Goal: Communication & Community: Ask a question

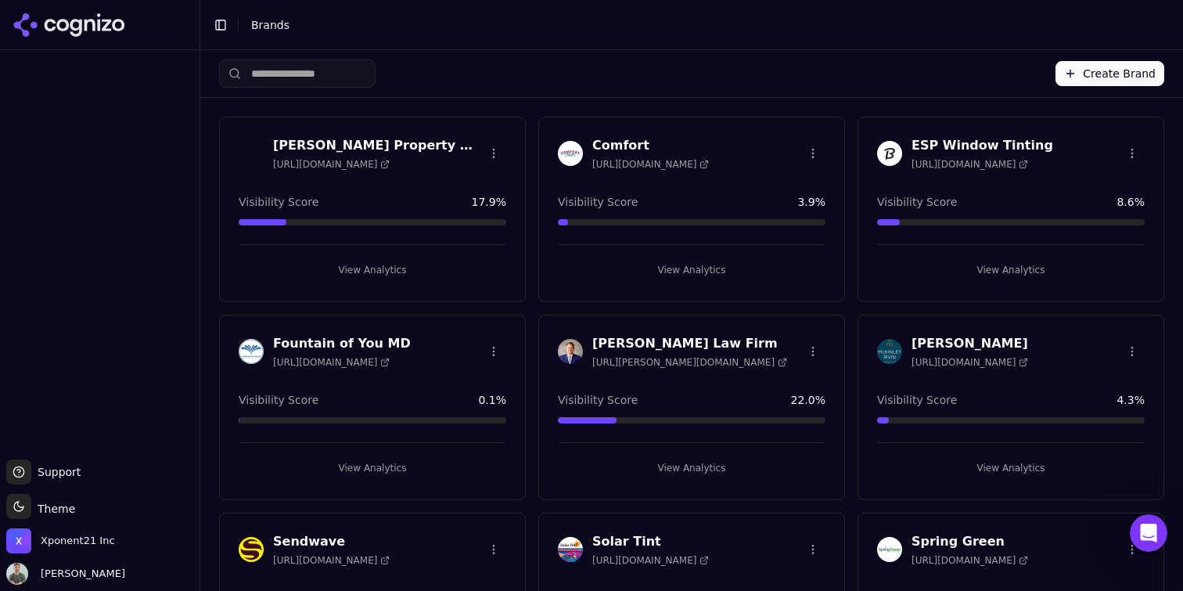
click at [1023, 265] on button "View Analytics" at bounding box center [1011, 269] width 268 height 25
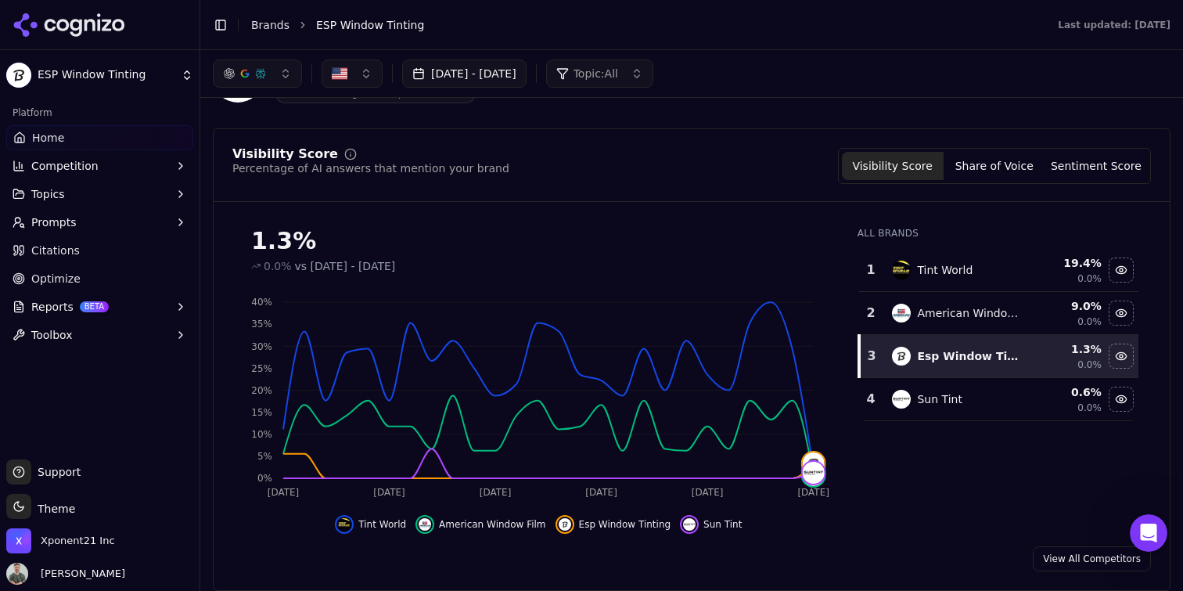
scroll to position [68, 0]
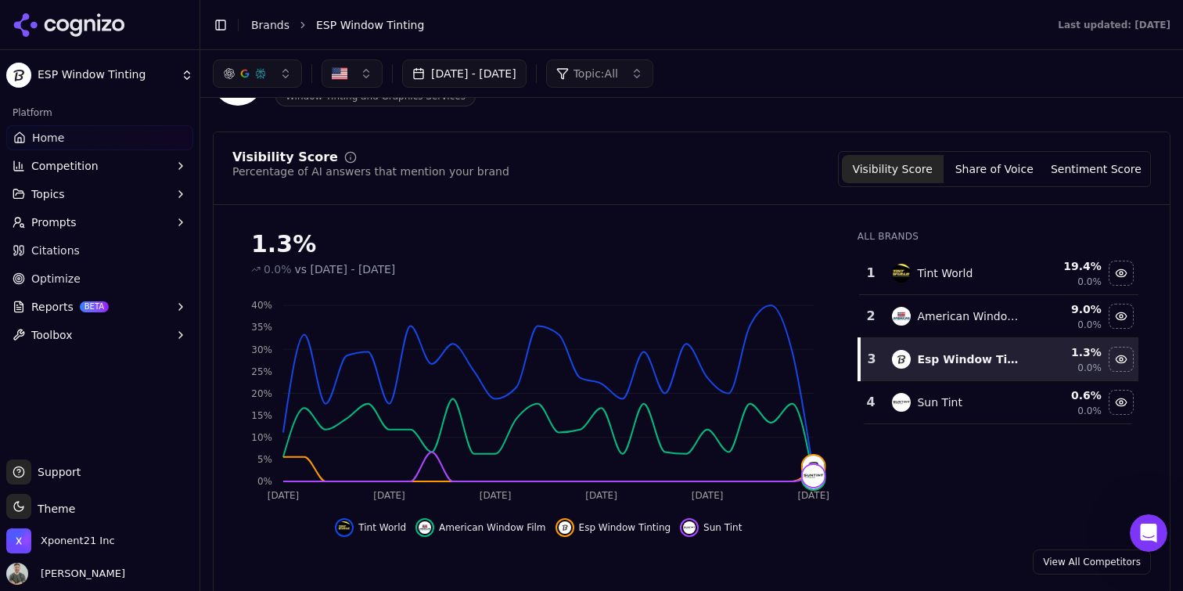
click at [972, 163] on button "Share of Voice" at bounding box center [995, 169] width 102 height 28
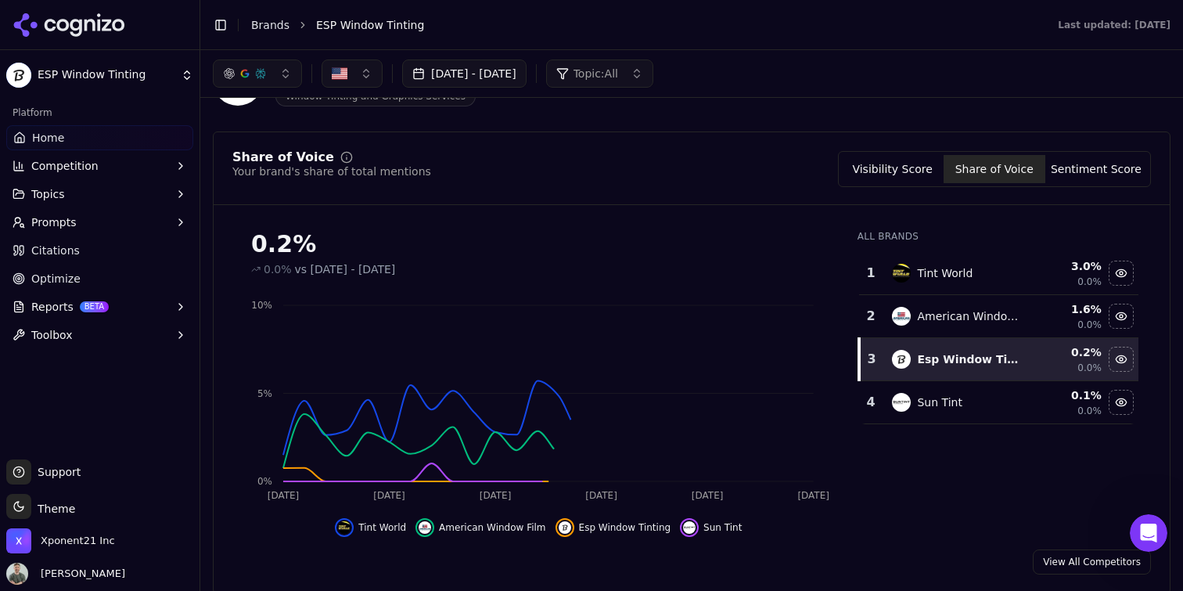
click at [1083, 170] on button "Sentiment Score" at bounding box center [1096, 169] width 102 height 28
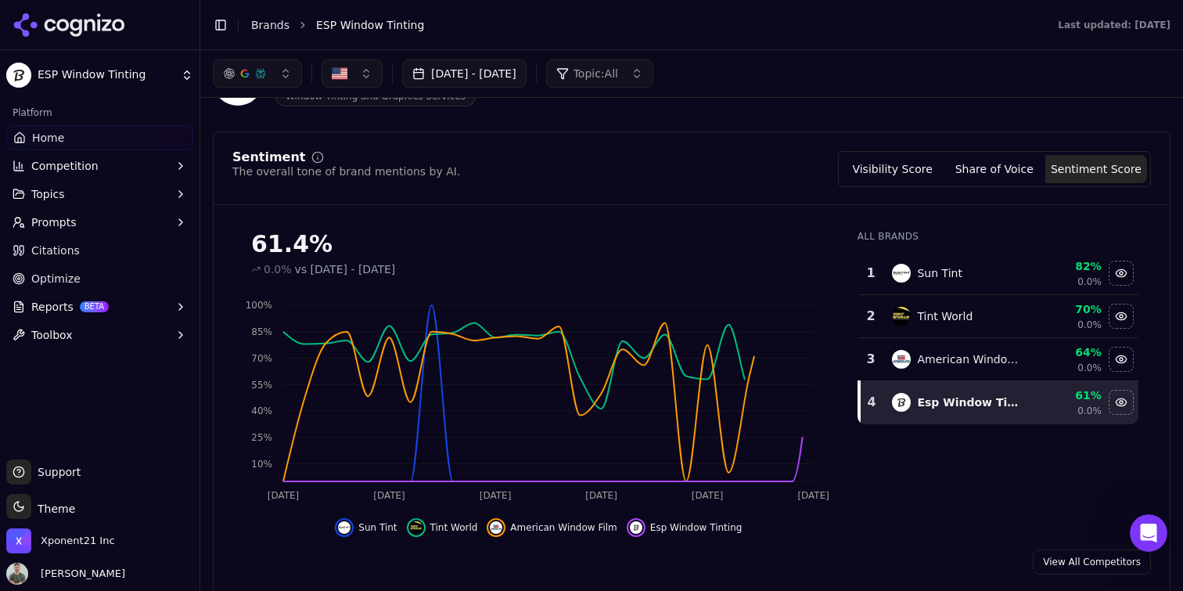
click at [908, 173] on button "Visibility Score" at bounding box center [893, 169] width 102 height 28
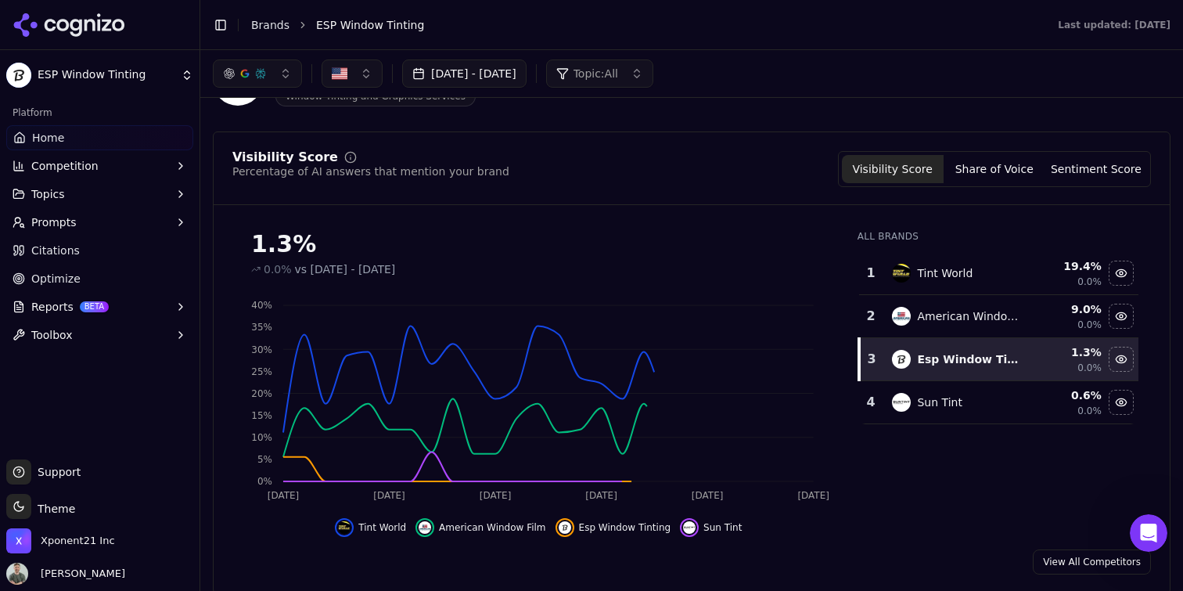
click at [1099, 163] on button "Sentiment Score" at bounding box center [1096, 169] width 102 height 28
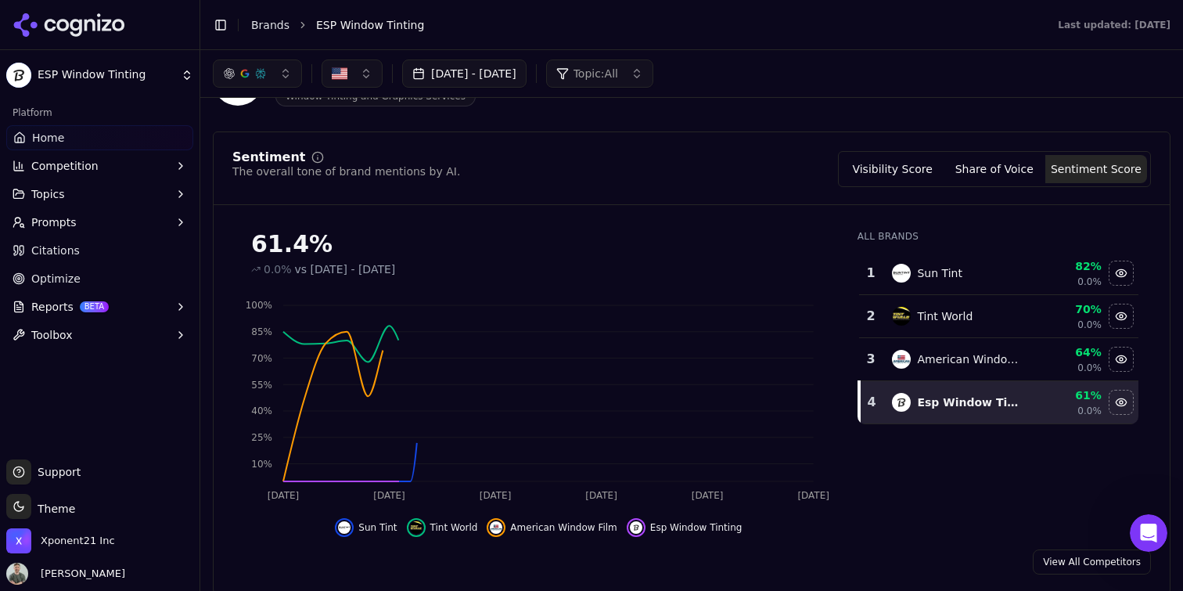
click at [1000, 165] on button "Share of Voice" at bounding box center [995, 169] width 102 height 28
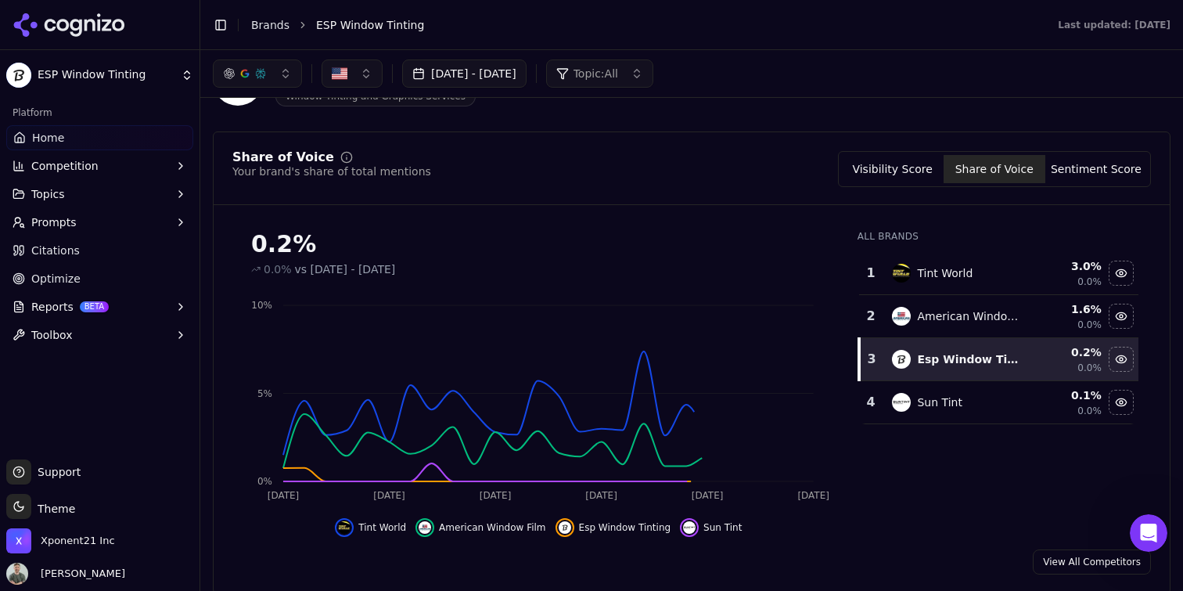
click at [895, 167] on button "Visibility Score" at bounding box center [893, 169] width 102 height 28
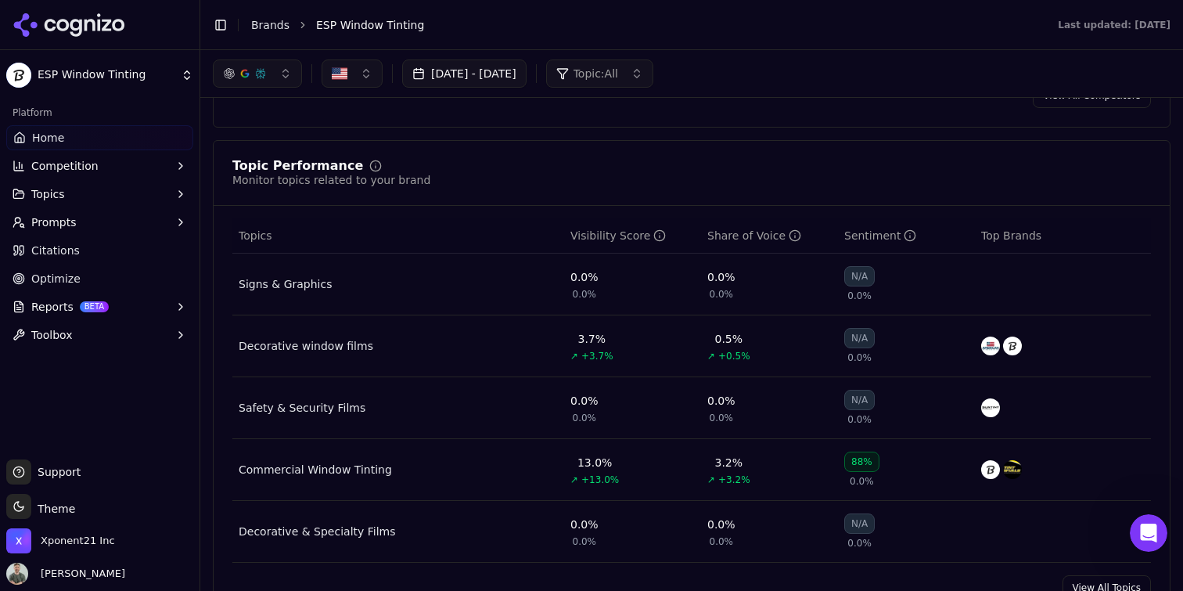
scroll to position [0, 0]
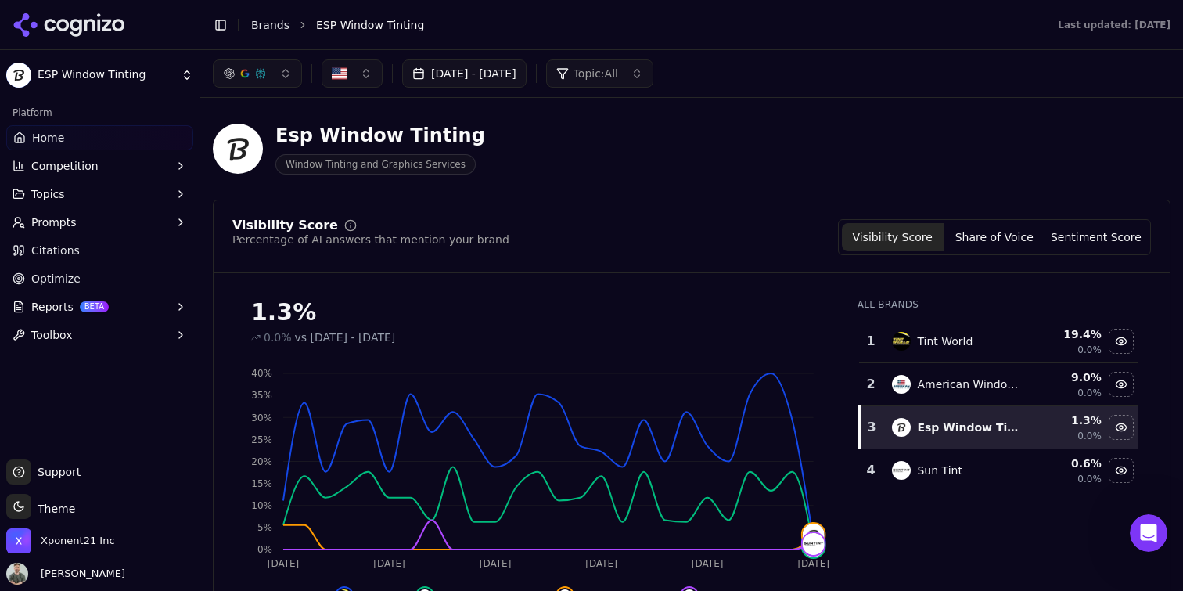
click at [502, 84] on button "[DATE] - [DATE]" at bounding box center [464, 73] width 124 height 28
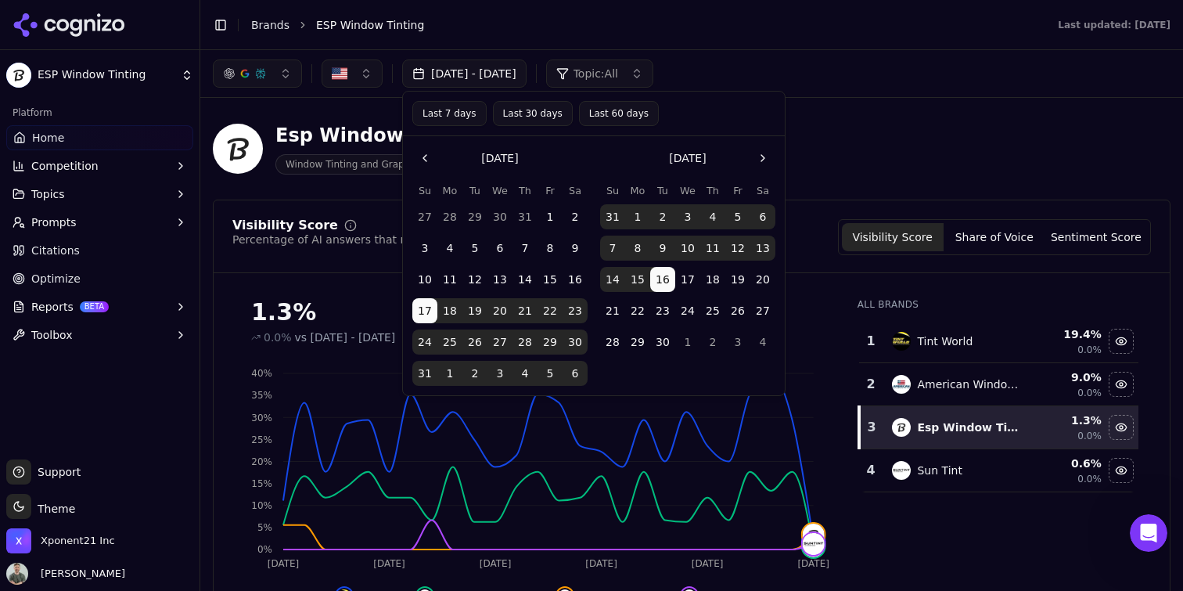
click at [514, 39] on header "Toggle Sidebar Brands ESP Window Tinting Last updated: [DATE]" at bounding box center [691, 25] width 983 height 50
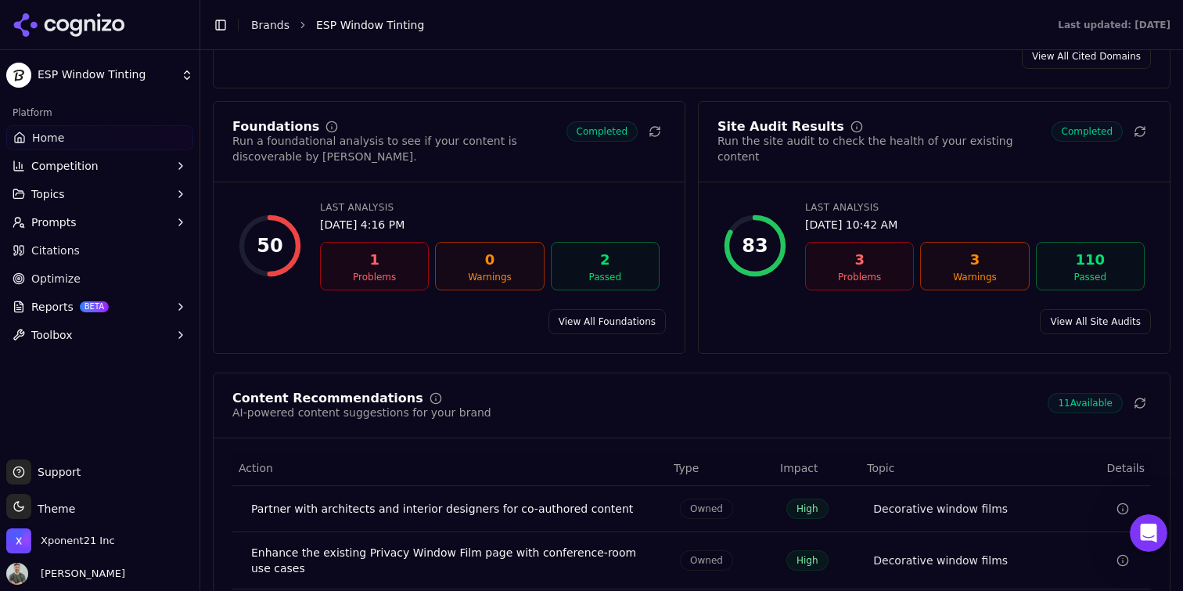
scroll to position [2091, 0]
click at [597, 308] on link "View All Foundations" at bounding box center [606, 320] width 117 height 25
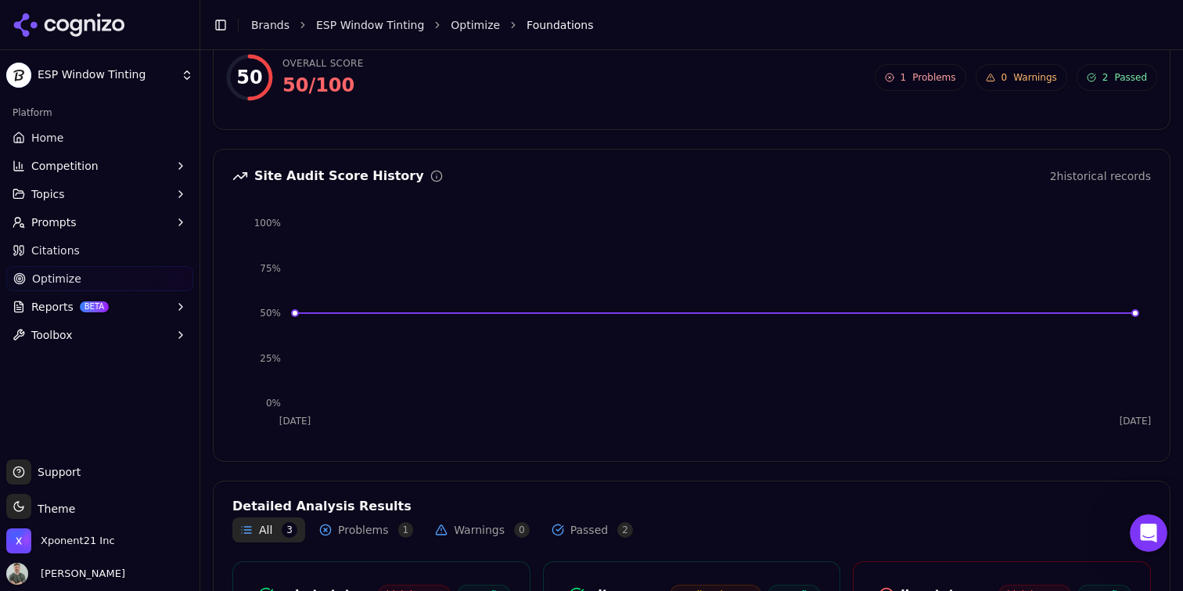
scroll to position [327, 0]
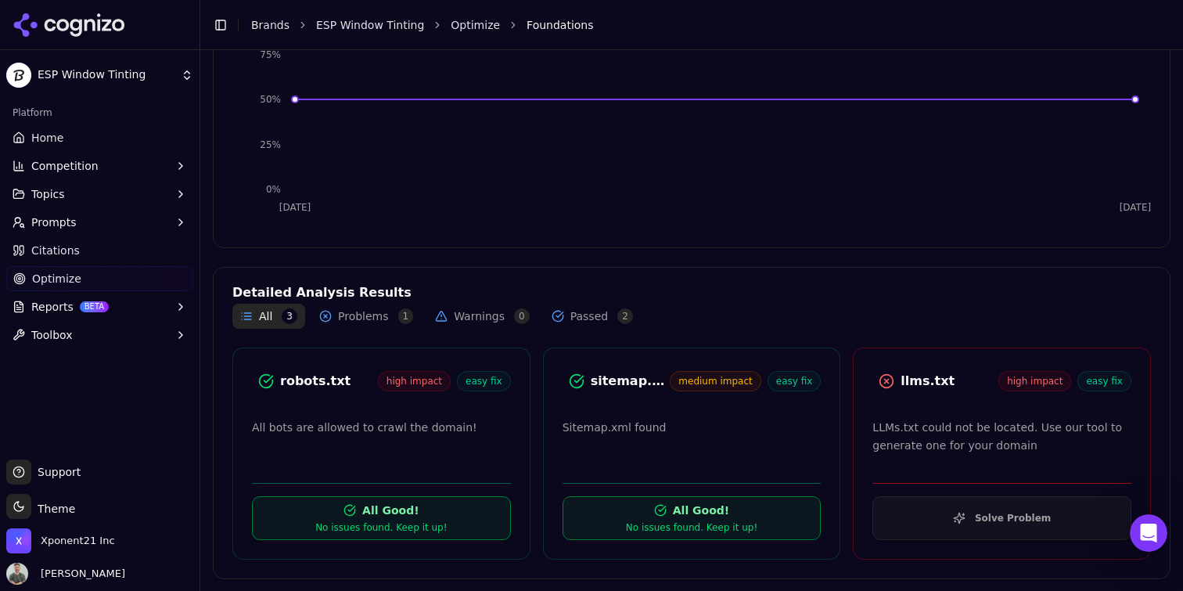
click at [978, 505] on button "Solve Problem" at bounding box center [1001, 518] width 259 height 44
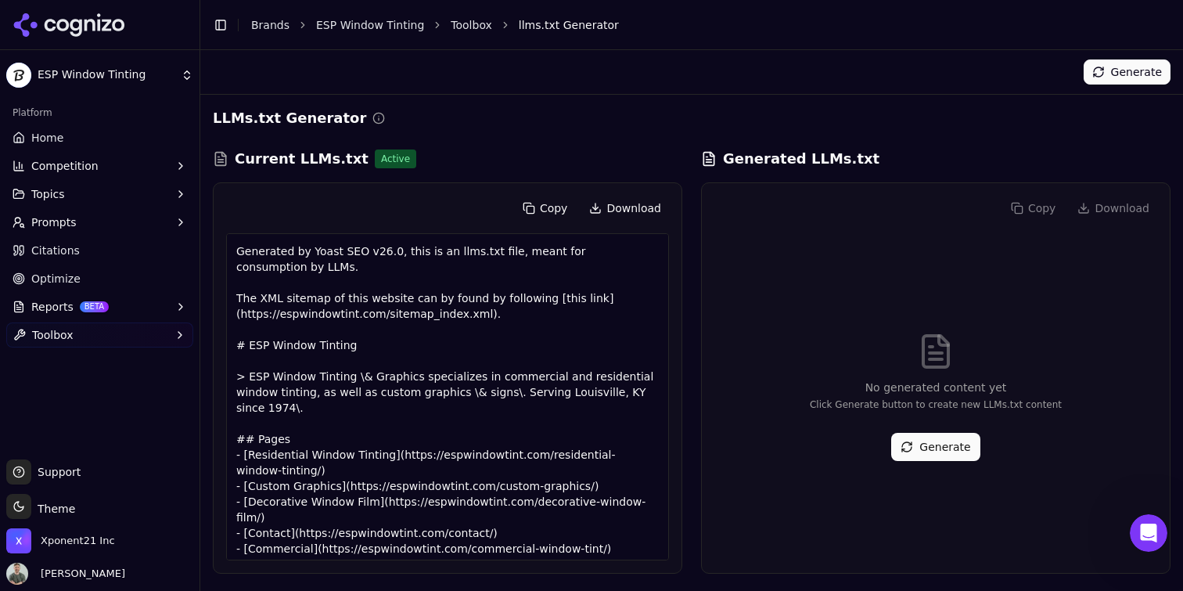
click at [375, 161] on span "Active" at bounding box center [395, 158] width 41 height 19
click at [95, 138] on link "Home" at bounding box center [99, 137] width 187 height 25
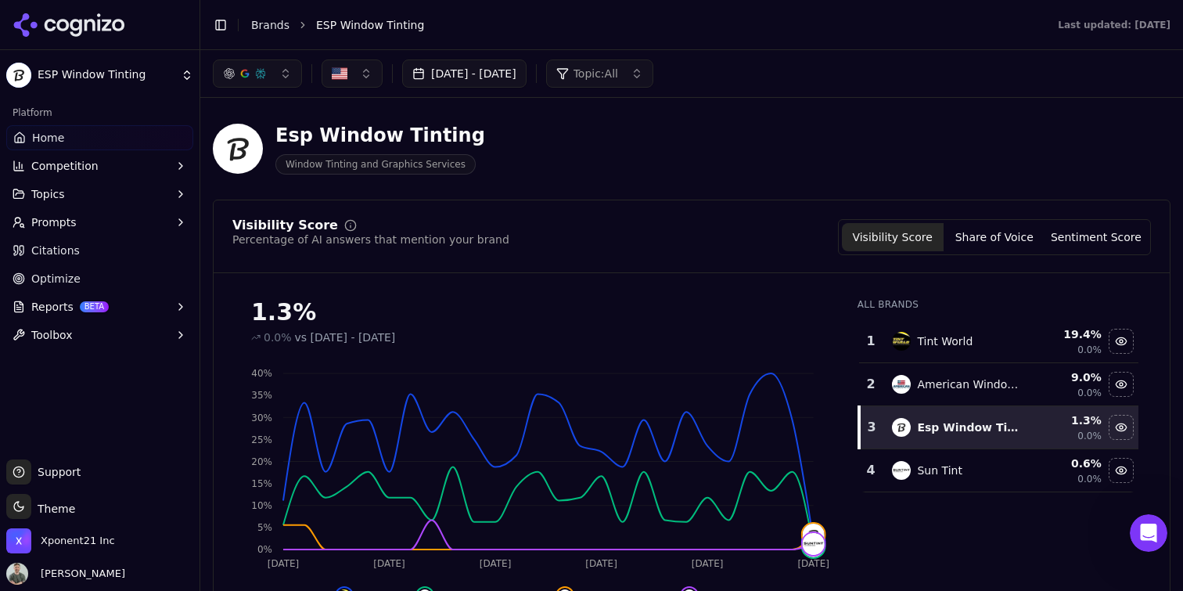
click at [56, 132] on span "Home" at bounding box center [48, 138] width 32 height 16
click at [84, 135] on link "Home" at bounding box center [99, 137] width 187 height 25
click at [268, 33] on div "Toggle Sidebar Brands ESP Window Tinting" at bounding box center [619, 25] width 839 height 22
click at [268, 20] on link "Brands" at bounding box center [270, 25] width 38 height 13
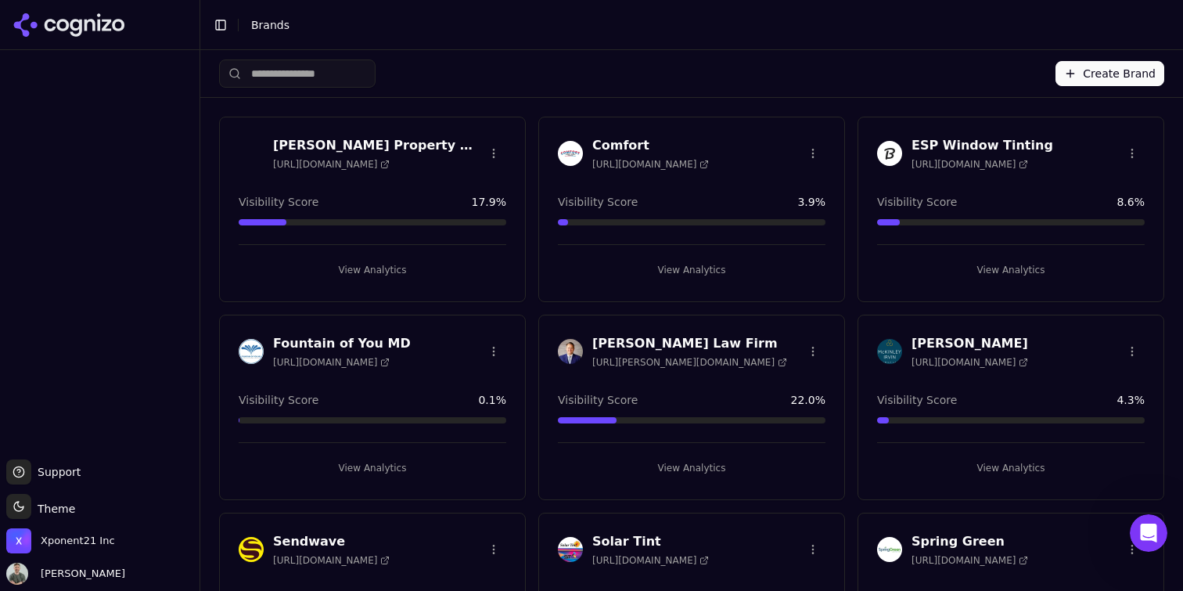
click at [1163, 64] on button "Create Brand" at bounding box center [1110, 73] width 109 height 25
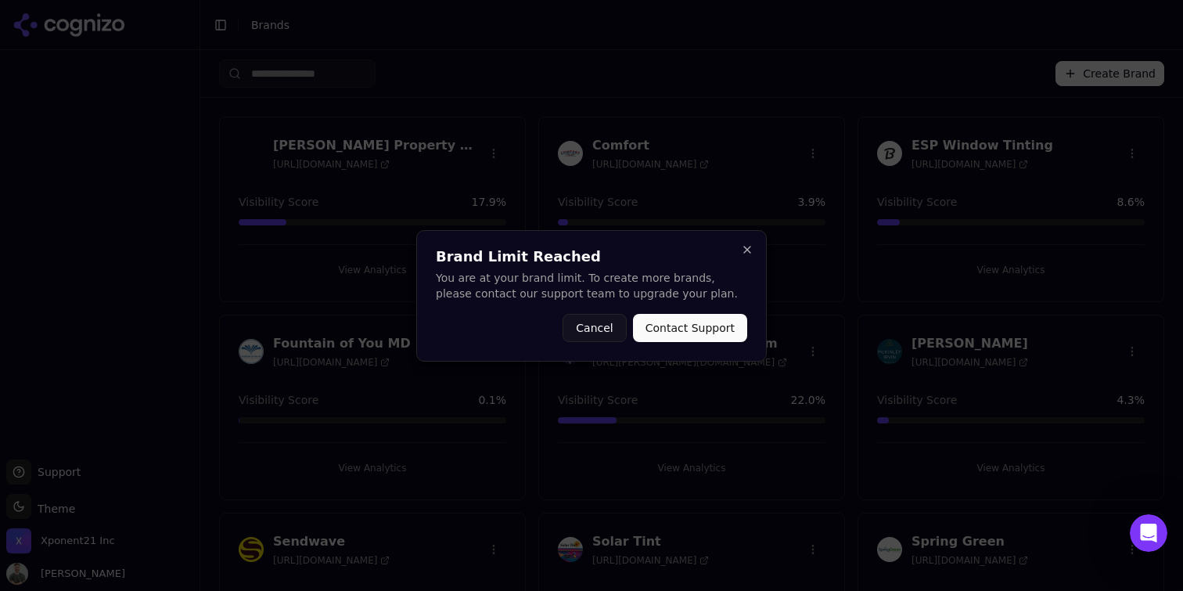
click at [674, 311] on div "Brand Limit Reached You are at your brand limit. To create more brands, please …" at bounding box center [591, 295] width 351 height 131
click at [674, 326] on button "Contact Support" at bounding box center [690, 328] width 114 height 28
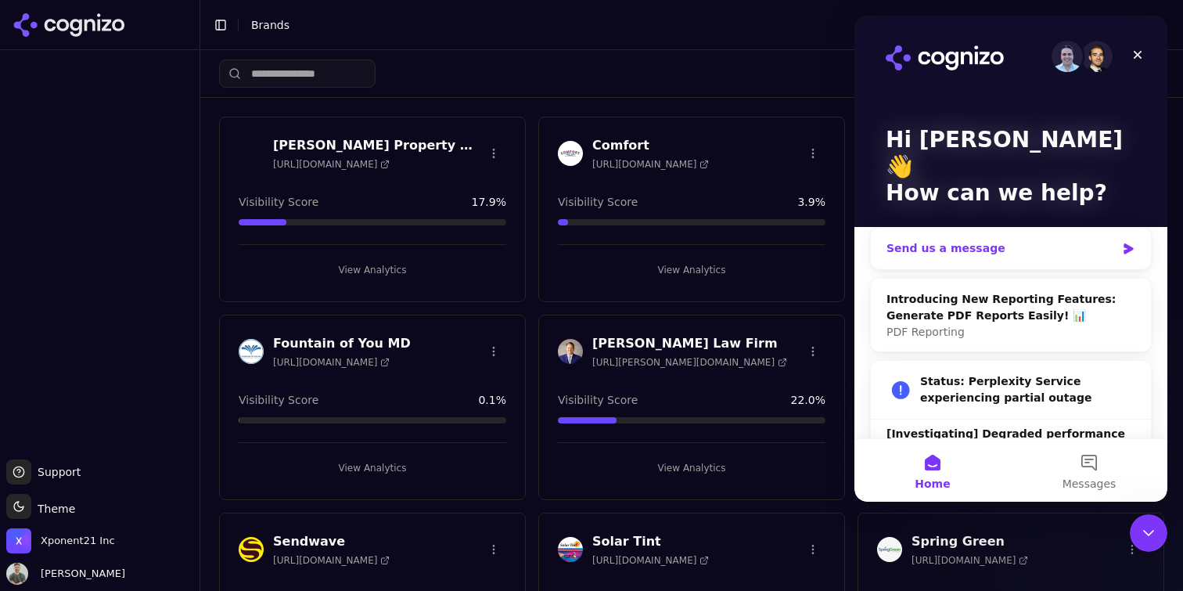
click at [969, 240] on div "Send us a message" at bounding box center [1001, 248] width 229 height 16
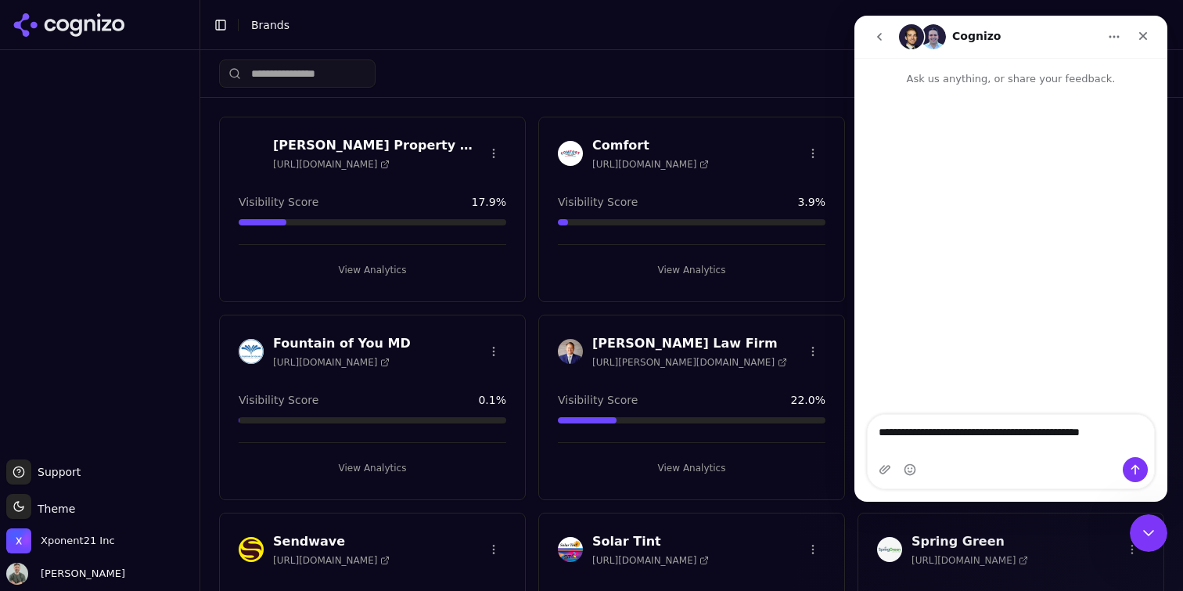
click at [882, 441] on textarea "**********" at bounding box center [1011, 428] width 286 height 27
type textarea "**********"
